Goal: Use online tool/utility: Use online tool/utility

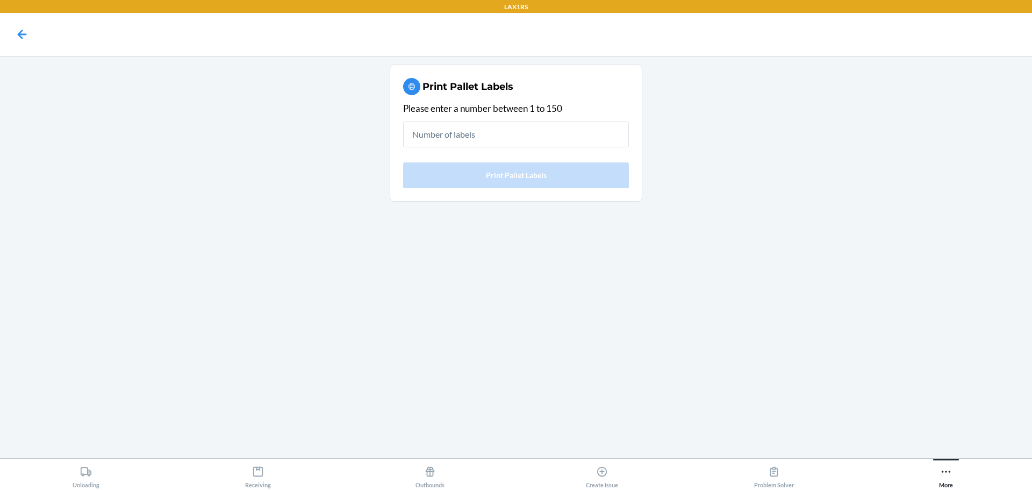
click at [540, 137] on input "text" at bounding box center [516, 135] width 226 height 26
type input "9"
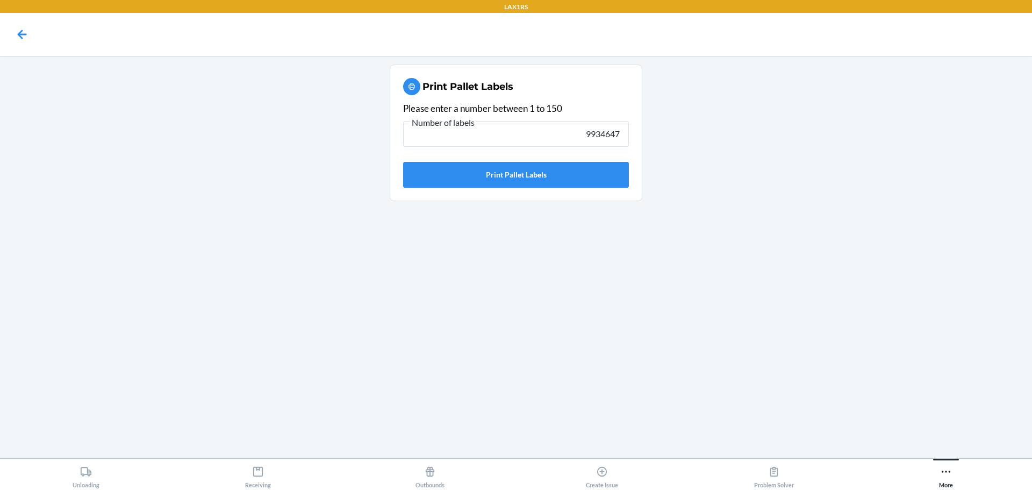
type input "9934647"
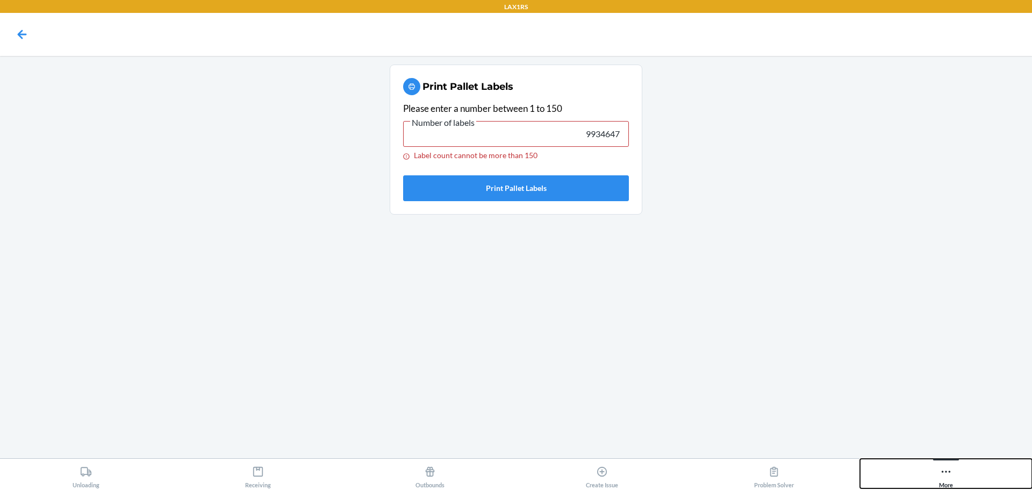
click at [947, 476] on icon at bounding box center [946, 472] width 12 height 12
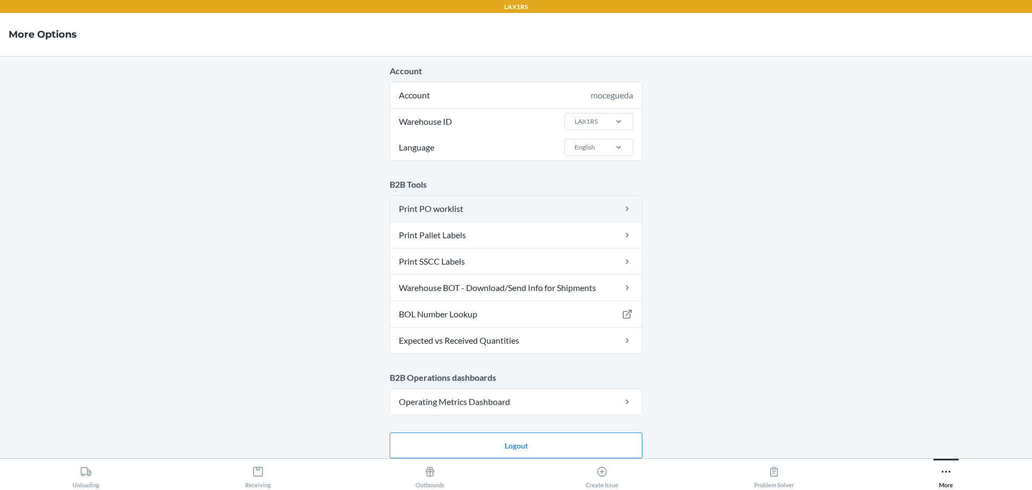
click at [474, 212] on link "Print PO worklist" at bounding box center [516, 209] width 252 height 26
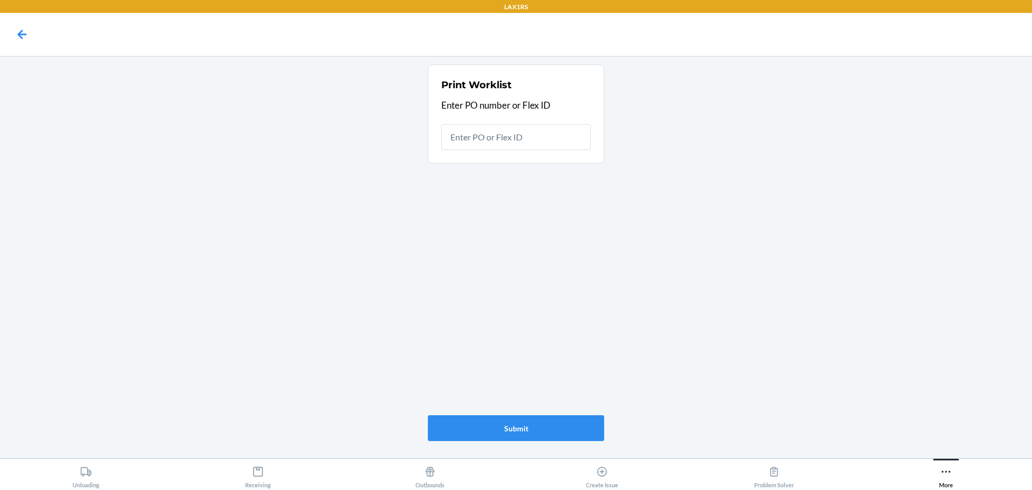
click at [541, 136] on input "text" at bounding box center [515, 137] width 149 height 26
type input "9934647"
